Goal: Task Accomplishment & Management: Complete application form

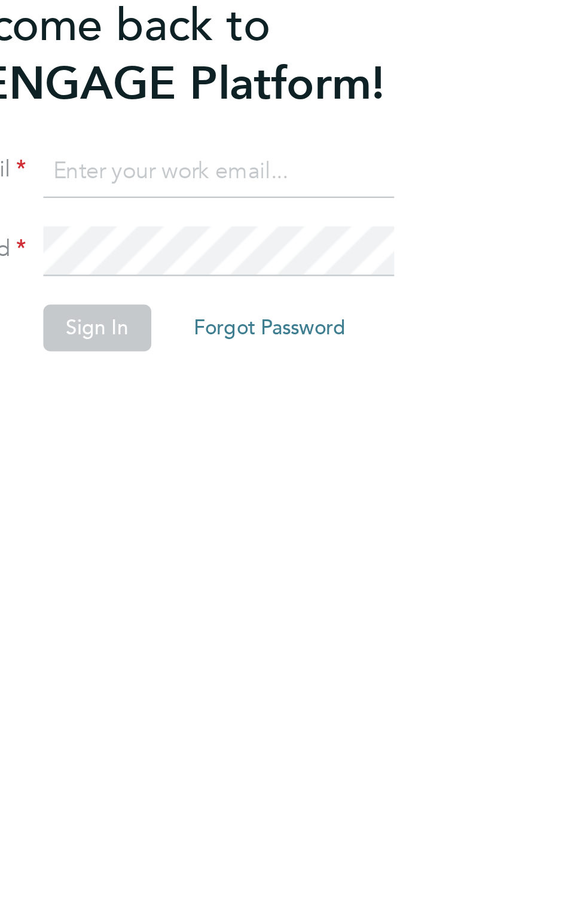
scroll to position [2, 0]
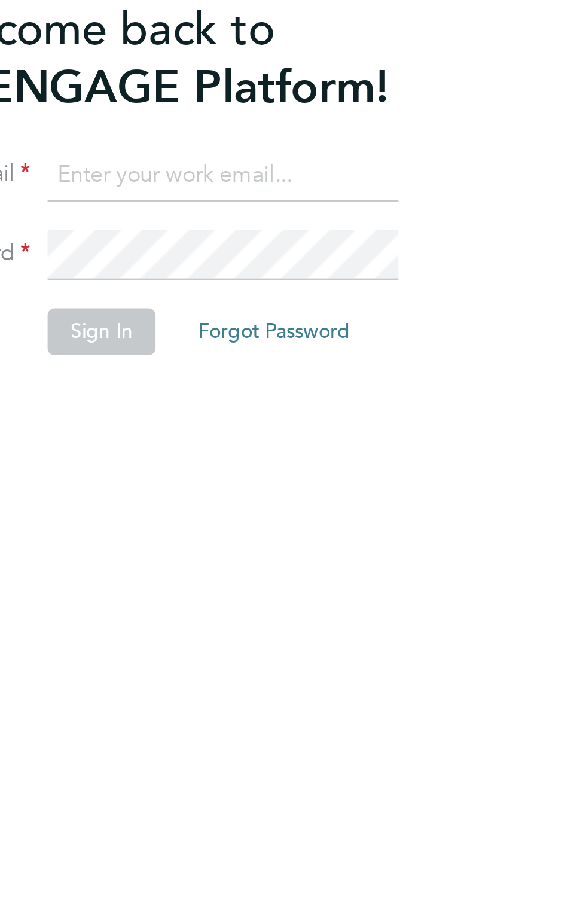
click at [257, 234] on input at bounding box center [300, 238] width 148 height 22
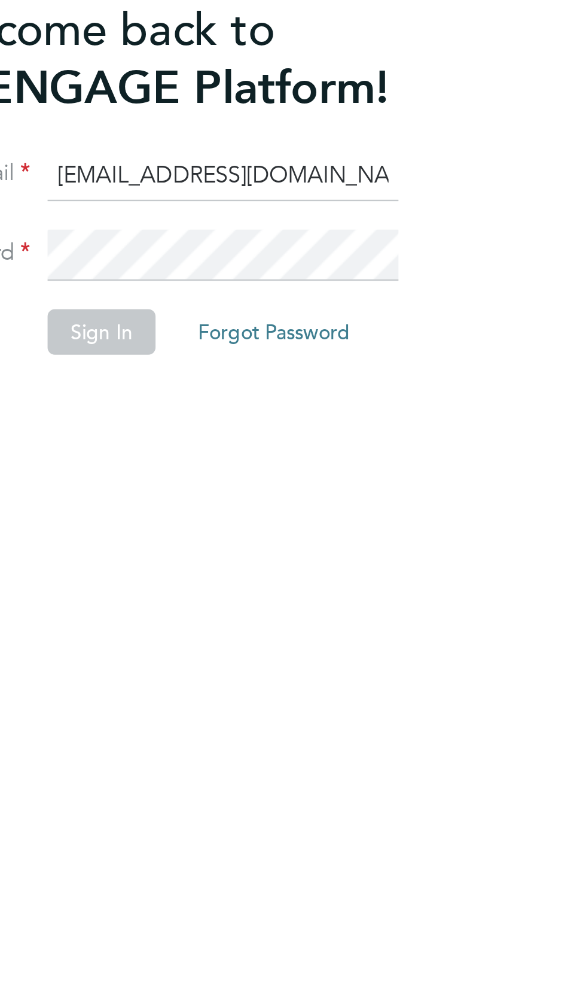
type input "[EMAIL_ADDRESS][DOMAIN_NAME]"
click at [259, 300] on button "Sign In" at bounding box center [248, 303] width 45 height 19
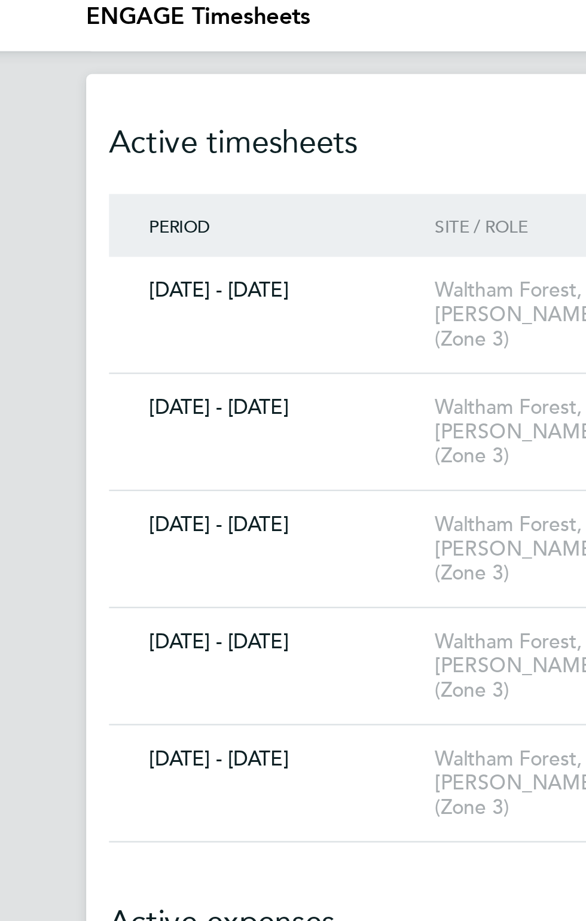
scroll to position [5, 0]
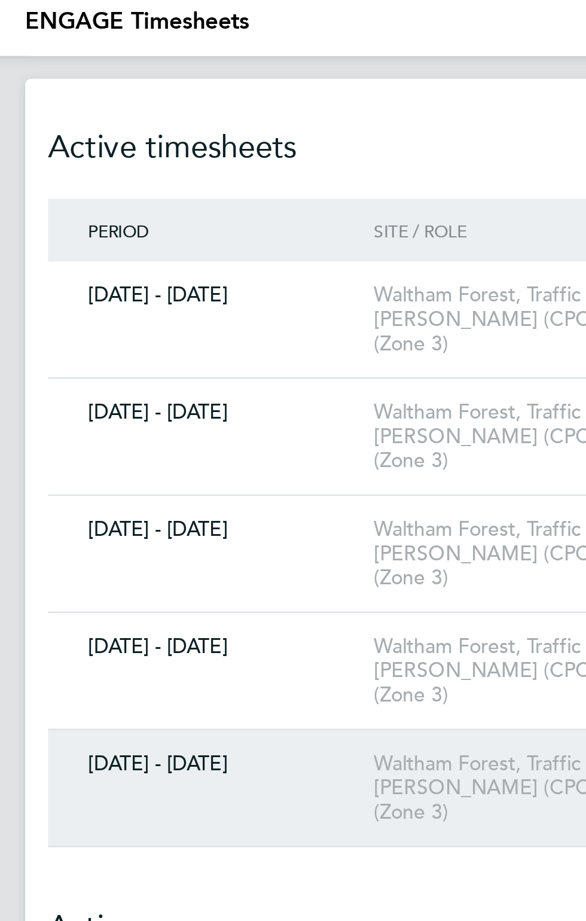
click at [243, 315] on div "Waltham Forest, Traffic [PERSON_NAME] (CPCS) (Zone 3)" at bounding box center [266, 330] width 114 height 31
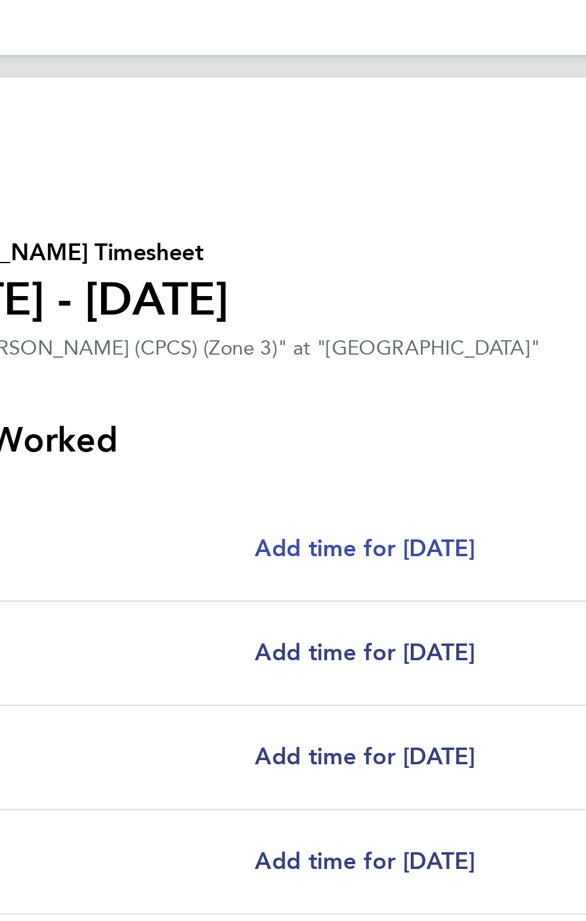
click at [264, 240] on span "Add time for [DATE]" at bounding box center [267, 235] width 92 height 11
select select "30"
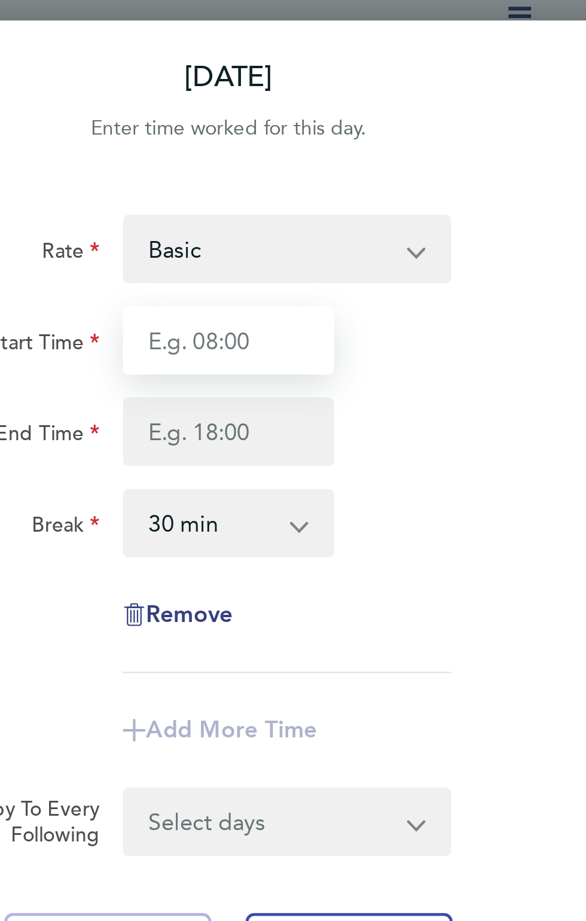
click at [372, 152] on input "Start Time" at bounding box center [396, 148] width 89 height 29
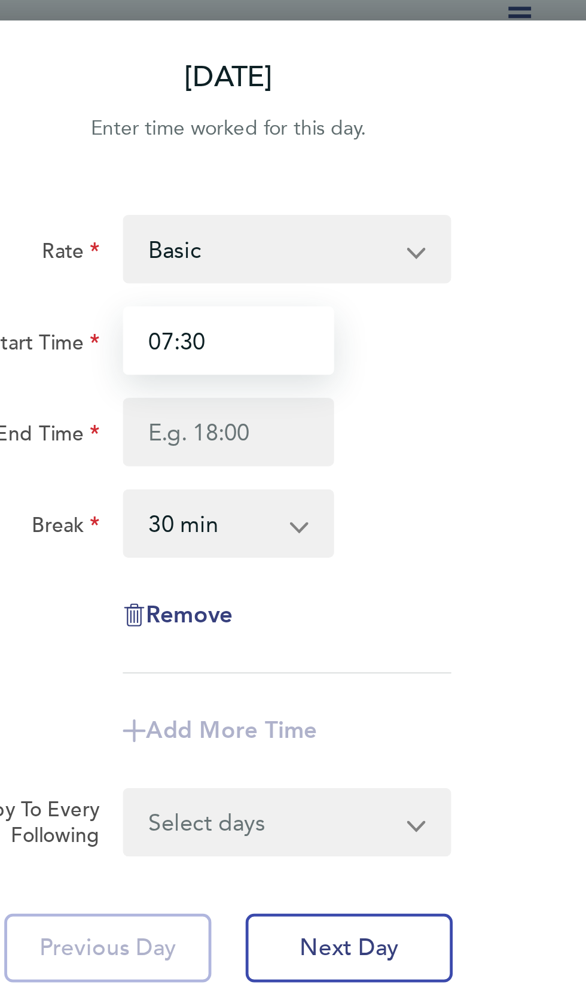
type input "07:30"
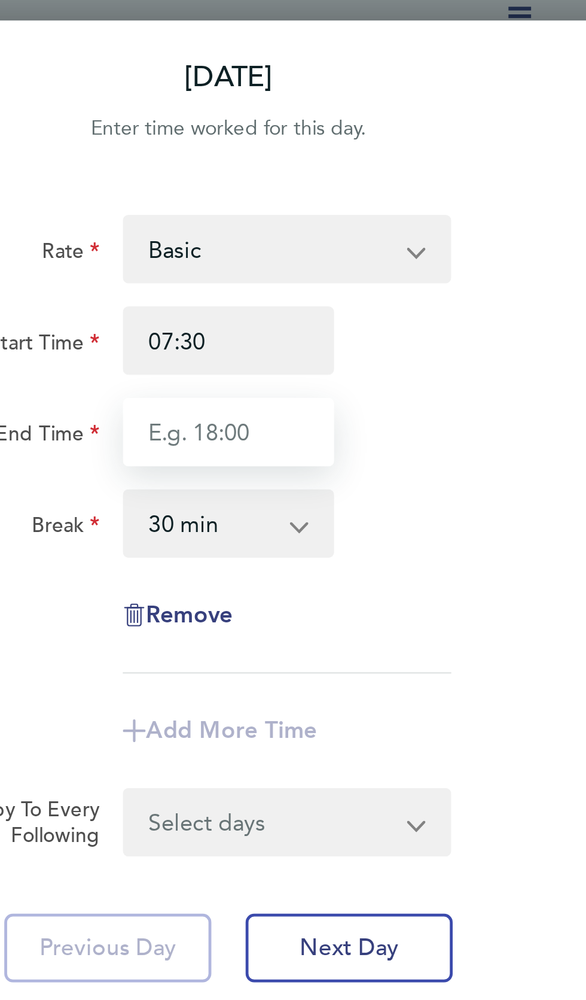
click at [373, 188] on input "End Time" at bounding box center [396, 186] width 89 height 29
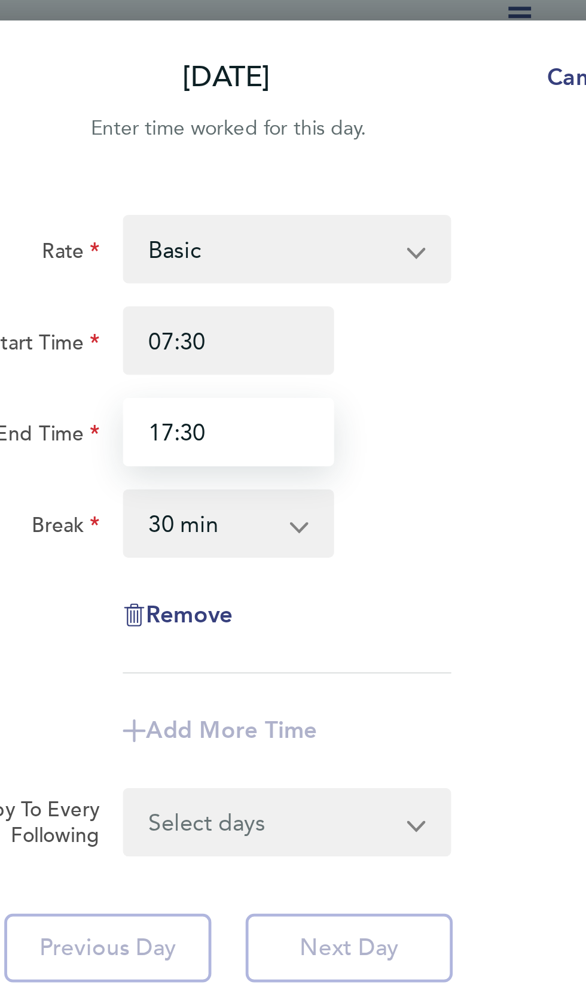
type input "17:30"
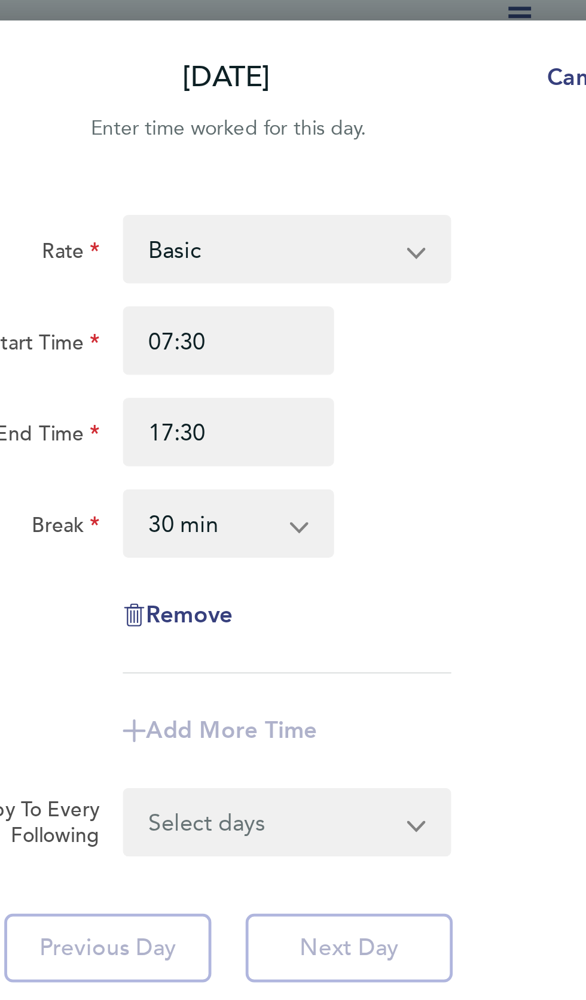
click at [422, 225] on select "0 min 15 min 30 min 45 min 60 min 75 min 90 min" at bounding box center [389, 225] width 72 height 26
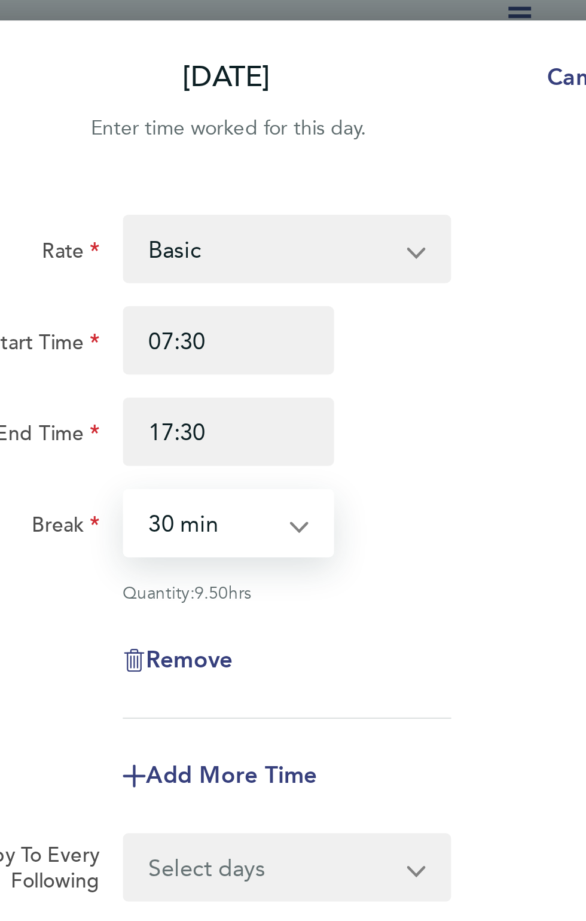
select select "60"
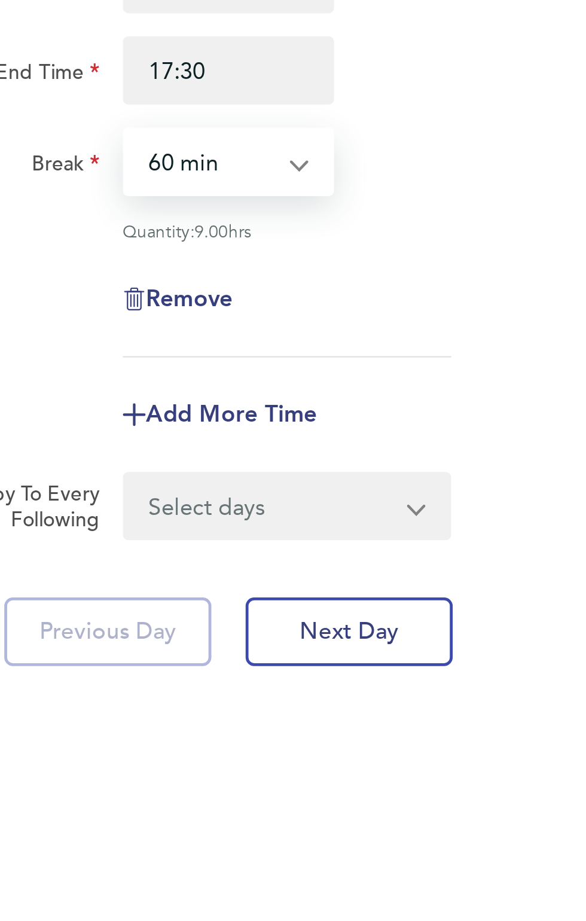
click at [472, 374] on select "Select days Day Weekday (Mon-Fri) Weekend (Sat-Sun) [DATE] [DATE] [DATE] [DATE]…" at bounding box center [414, 369] width 122 height 26
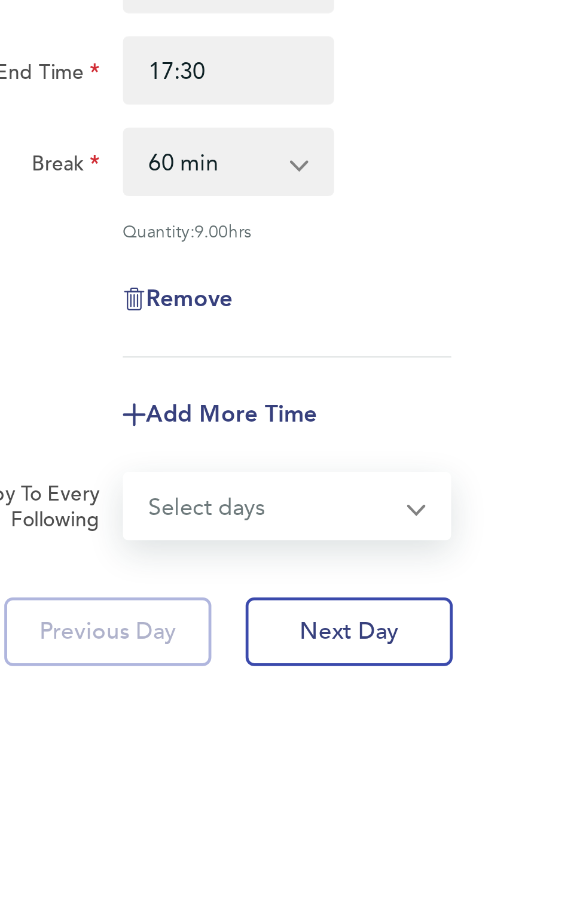
select select "WEEKDAY"
select select "[DATE]"
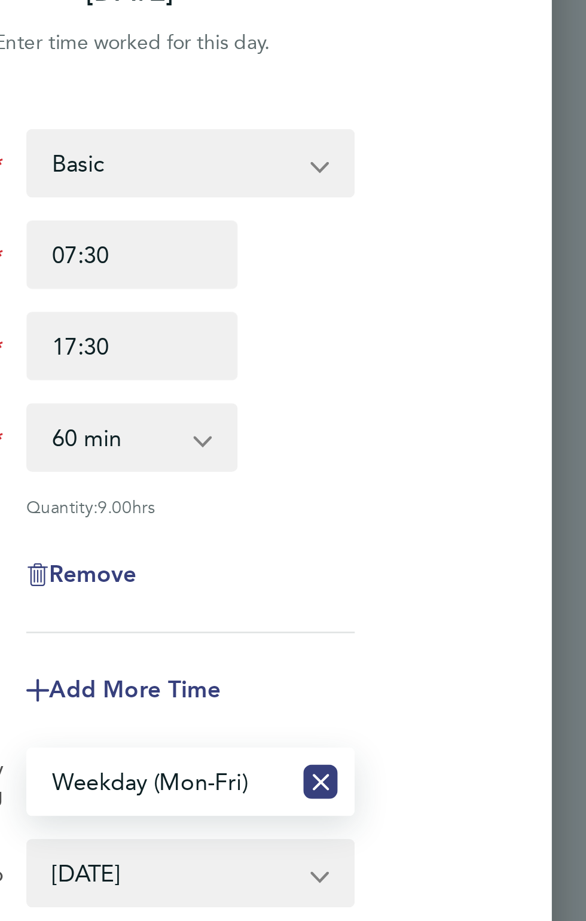
click at [455, 483] on button "Next Day" at bounding box center [446, 474] width 87 height 29
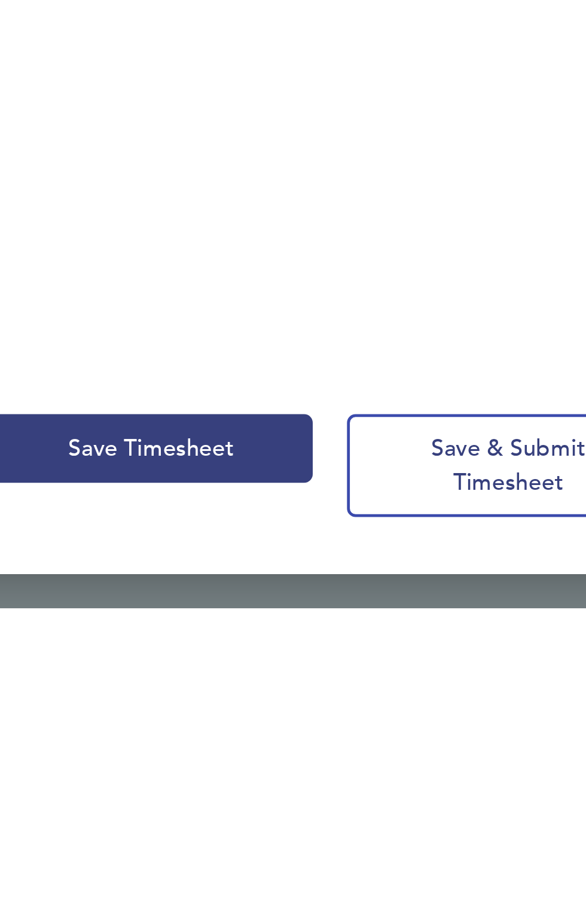
select select "60"
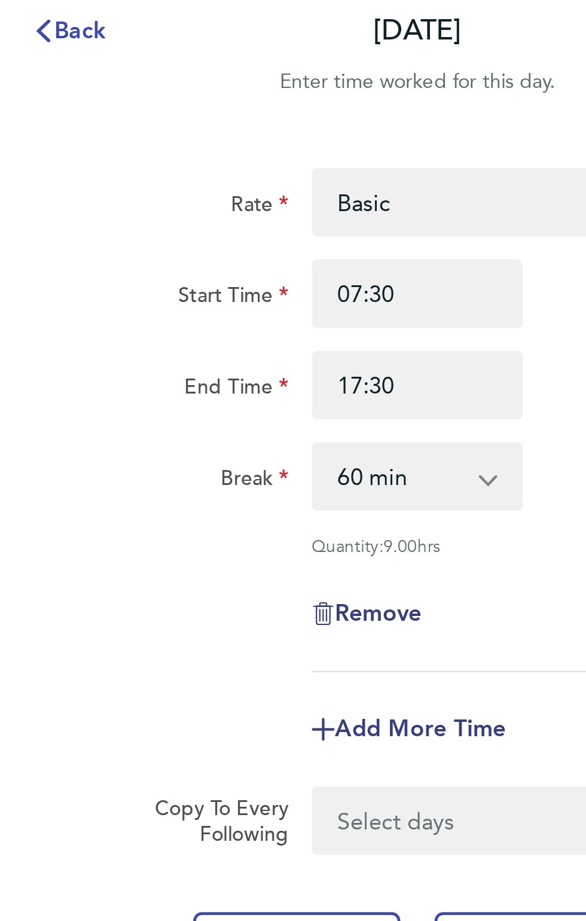
click at [251, 39] on span "Back" at bounding box center [255, 37] width 22 height 11
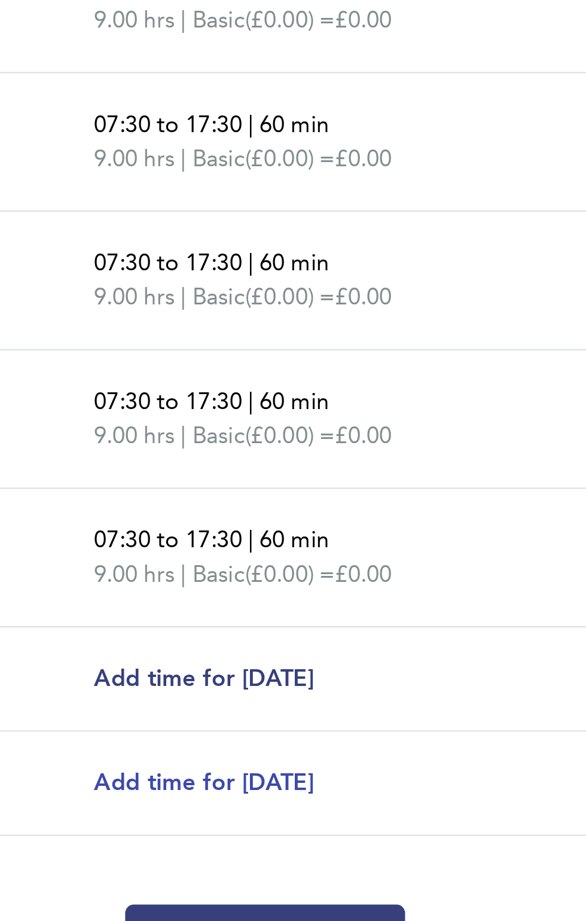
click at [224, 700] on span "Add time for [DATE]" at bounding box center [267, 702] width 92 height 11
select select "30"
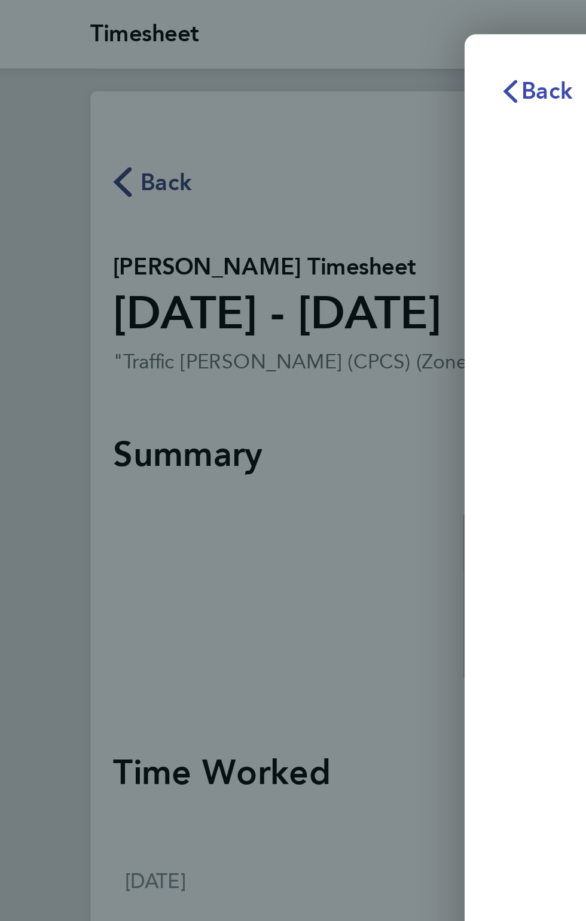
click at [248, 31] on button "Back" at bounding box center [251, 38] width 56 height 24
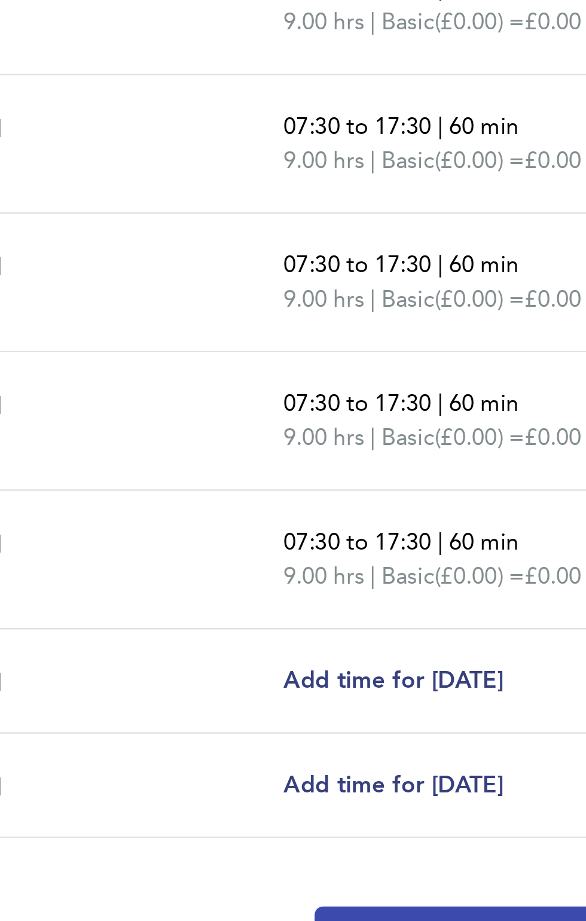
click at [264, 771] on span "Submit For Approval" at bounding box center [292, 768] width 93 height 12
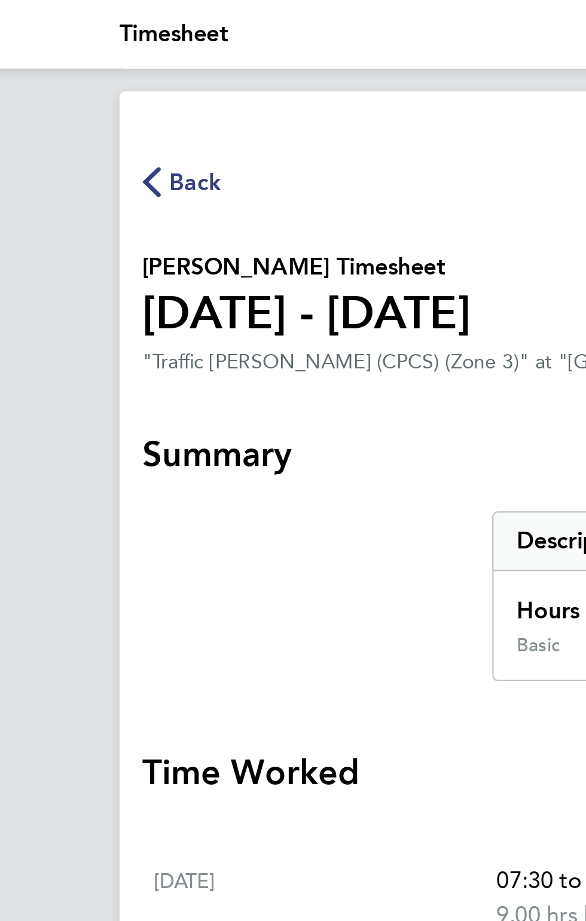
click at [95, 78] on span "Back" at bounding box center [95, 76] width 22 height 14
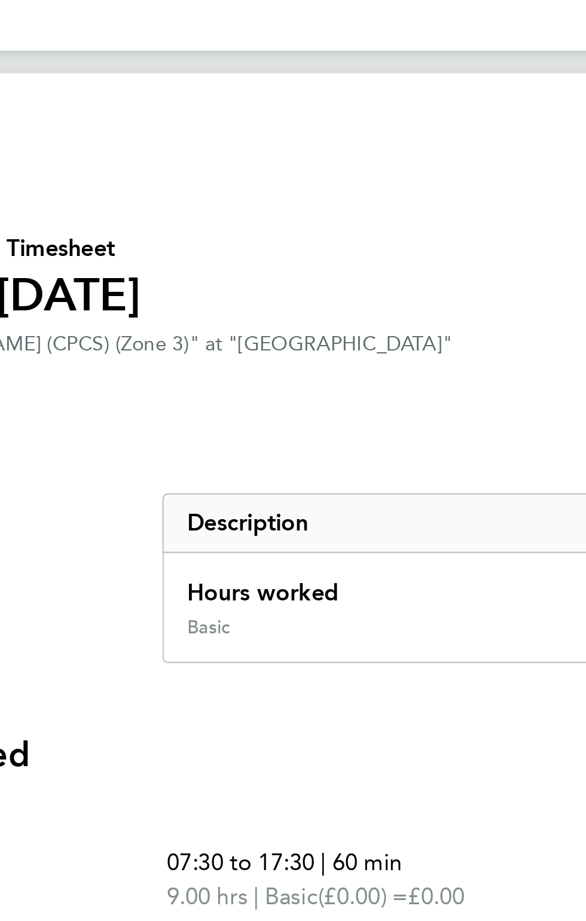
select select "30"
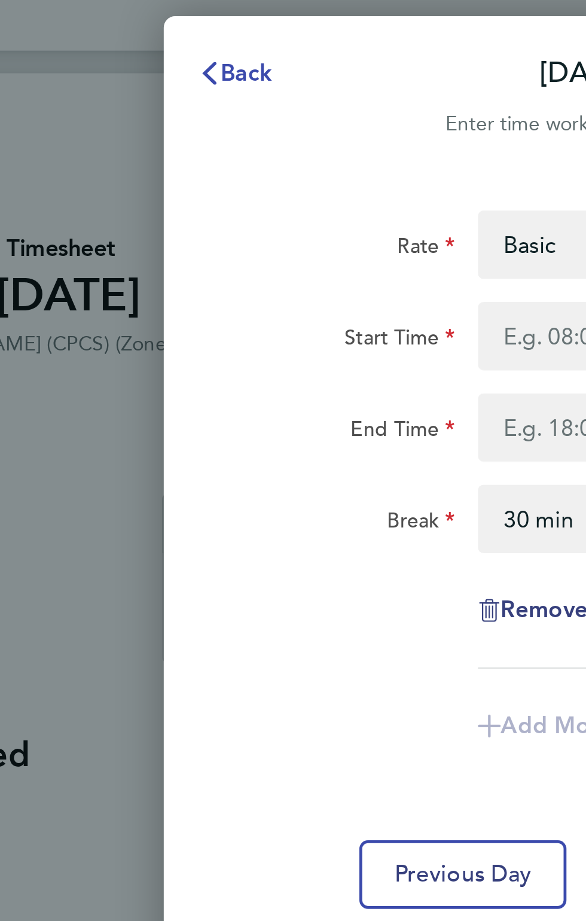
click at [236, 37] on icon "button" at bounding box center [240, 39] width 10 height 10
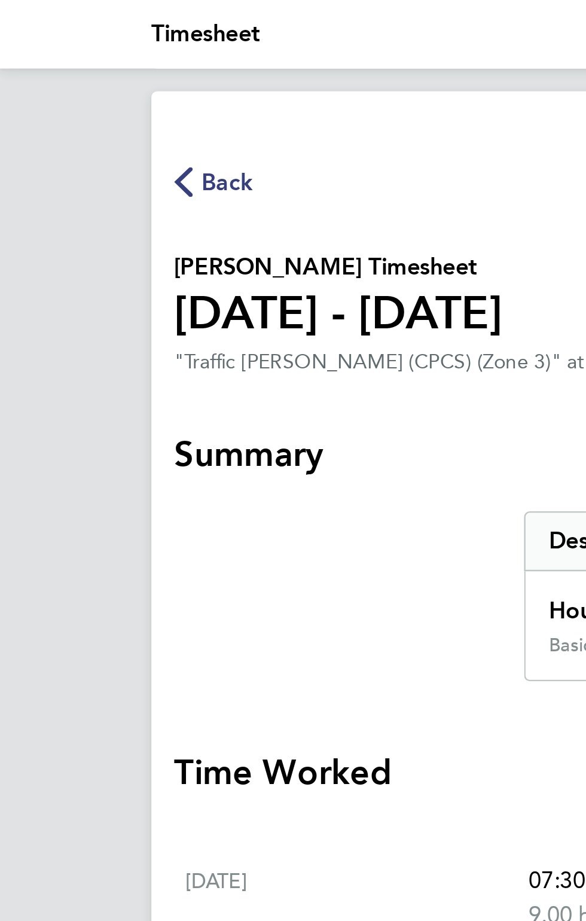
click at [77, 81] on icon "button" at bounding box center [77, 76] width 8 height 13
